Goal: Task Accomplishment & Management: Manage account settings

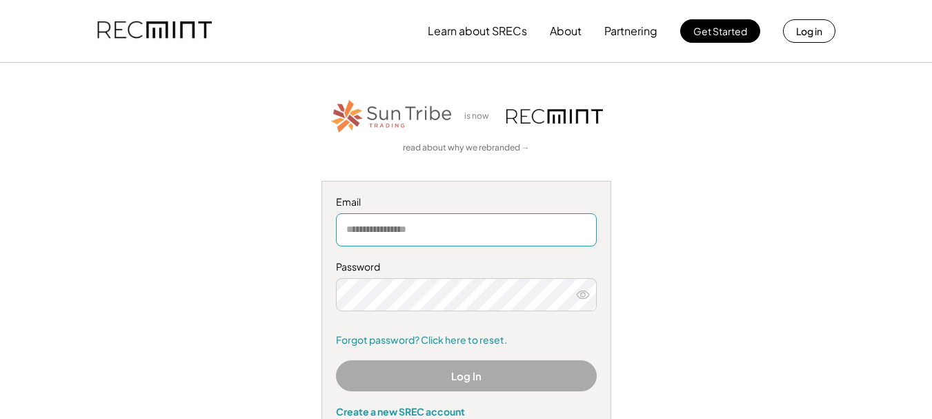
click at [393, 234] on input "email" at bounding box center [466, 229] width 261 height 33
type input "**********"
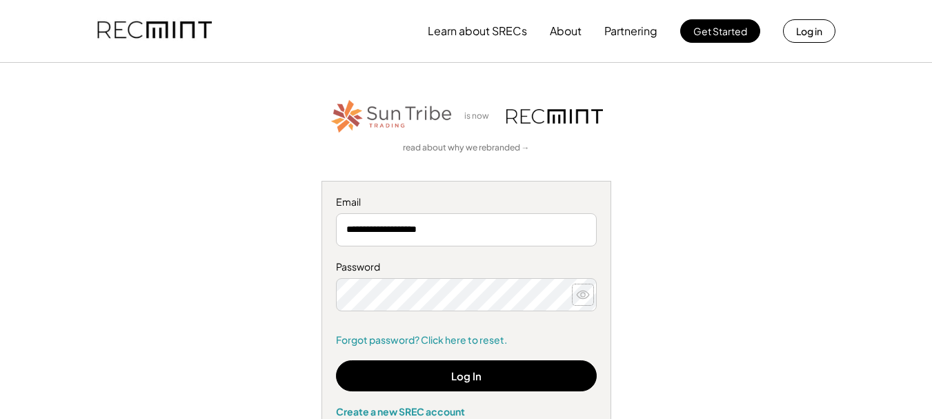
click at [590, 297] on button at bounding box center [582, 294] width 21 height 21
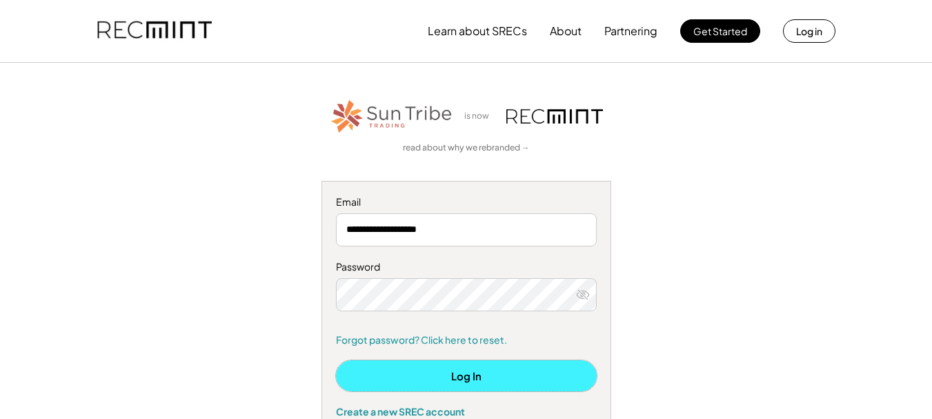
click at [480, 377] on button "Log In" at bounding box center [466, 375] width 261 height 31
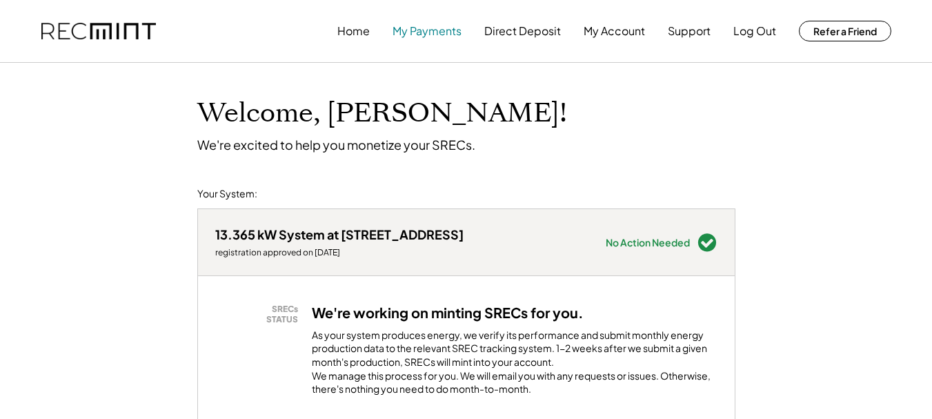
click at [422, 29] on button "My Payments" at bounding box center [426, 31] width 69 height 28
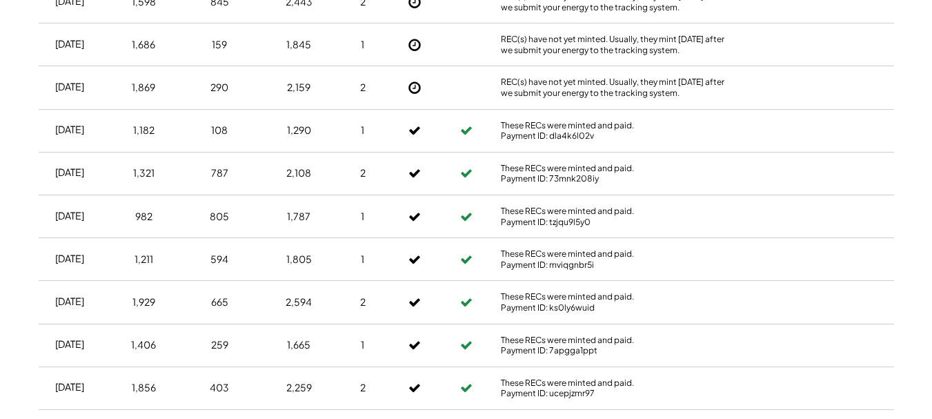
scroll to position [890, 0]
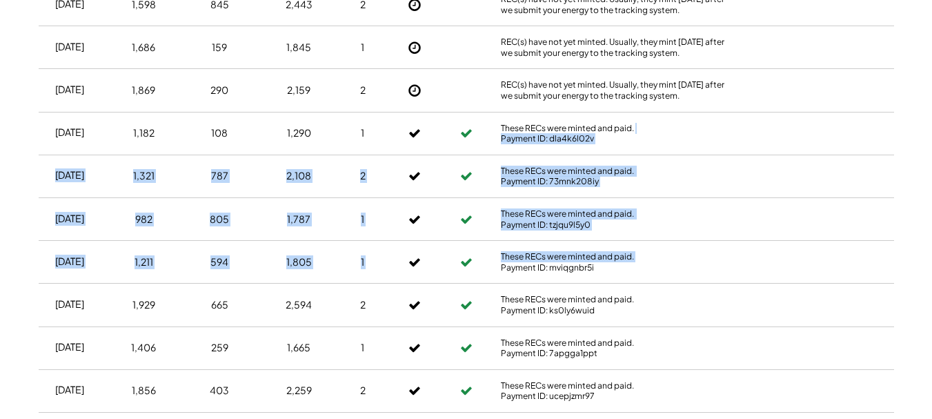
drag, startPoint x: 885, startPoint y: 252, endPoint x: 910, endPoint y: 117, distance: 137.3
click at [915, 127] on div "Home My Payments Direct Deposit My Account Support Log Out Refer a Friend Produ…" at bounding box center [466, 70] width 932 height 1920
drag, startPoint x: 915, startPoint y: 85, endPoint x: 907, endPoint y: 81, distance: 9.3
click at [910, 81] on div "Home My Payments Direct Deposit My Account Support Log Out Refer a Friend Produ…" at bounding box center [466, 70] width 932 height 1920
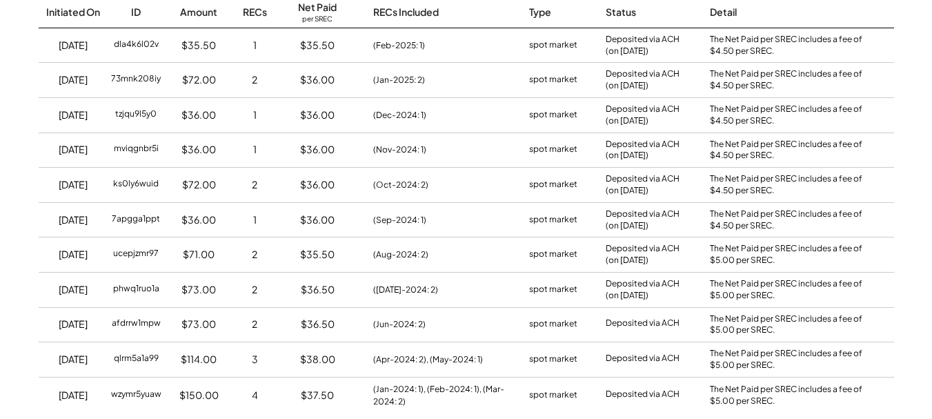
scroll to position [0, 0]
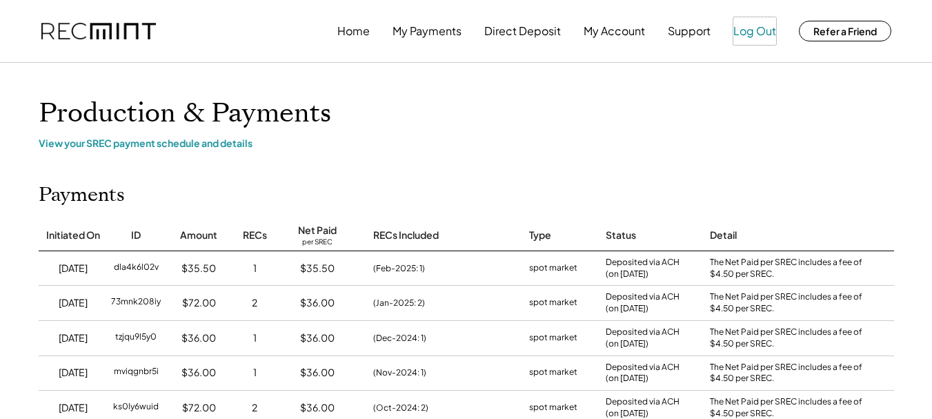
click at [765, 32] on button "Log Out" at bounding box center [754, 31] width 43 height 28
